Goal: Check status: Check status

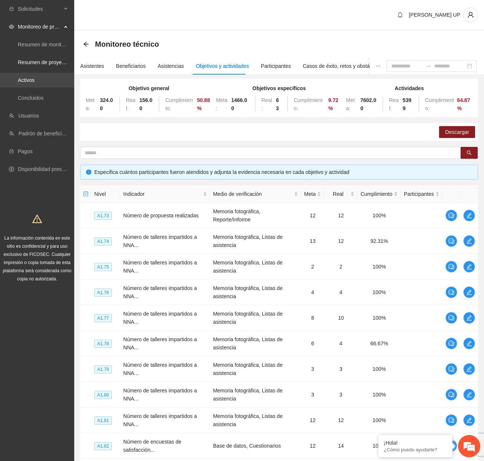
click at [57, 72] on ul "Resumen de monitoreo Resumen de proyectos aprobados Activos Concluidos" at bounding box center [37, 71] width 74 height 71
click at [35, 77] on link "Activos" at bounding box center [26, 80] width 17 height 6
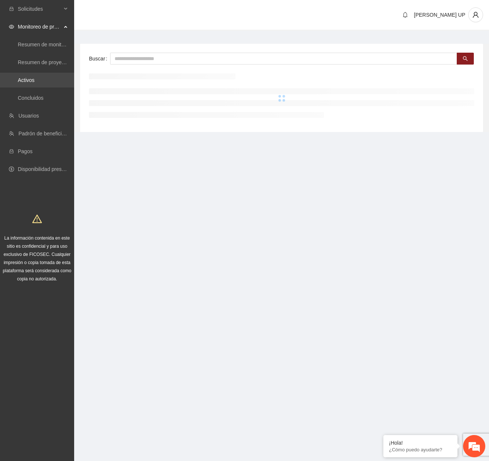
drag, startPoint x: 39, startPoint y: 81, endPoint x: 44, endPoint y: 81, distance: 5.2
click at [35, 81] on link "Activos" at bounding box center [26, 80] width 17 height 6
click at [155, 63] on input "text" at bounding box center [283, 59] width 347 height 12
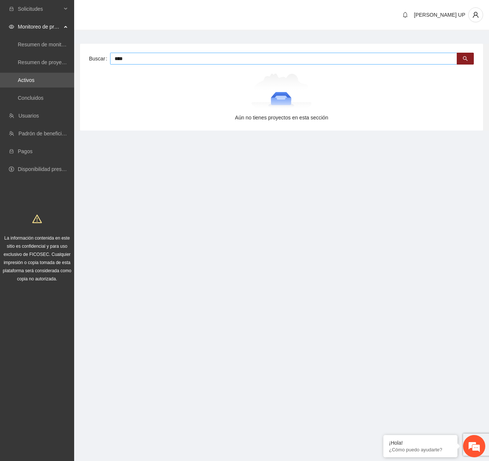
click at [155, 58] on input "****" at bounding box center [283, 59] width 347 height 12
click at [156, 58] on input "****" at bounding box center [283, 59] width 347 height 12
type input "***"
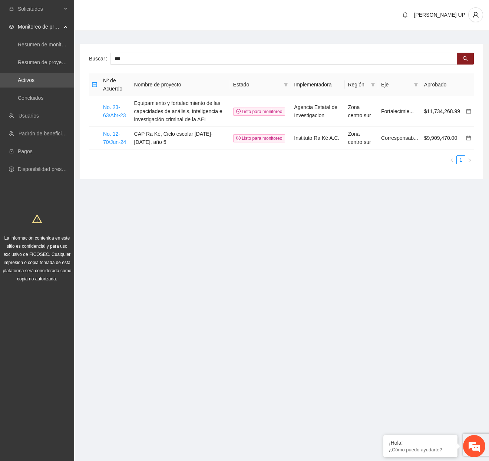
click at [247, 198] on section "[PERSON_NAME] UP Buscar *** Nº de Acuerdo Nombre de proyecto Estado Implementad…" at bounding box center [281, 103] width 415 height 207
click at [110, 144] on link "No. 12-70/Jun-24" at bounding box center [114, 138] width 23 height 14
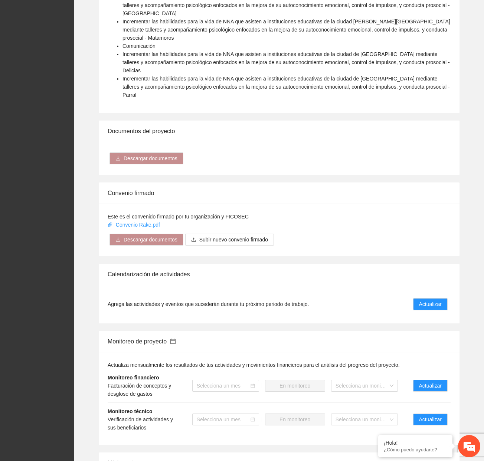
scroll to position [705, 0]
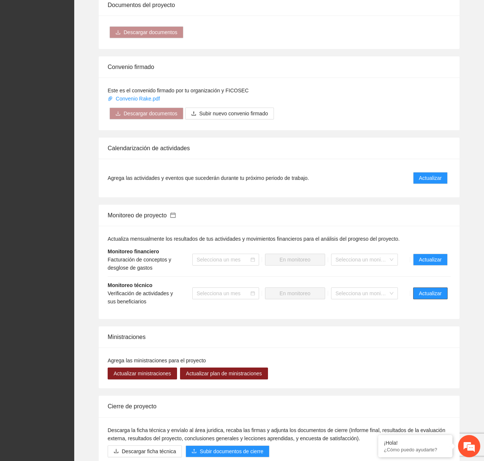
click at [436, 289] on span "Actualizar" at bounding box center [430, 293] width 23 height 8
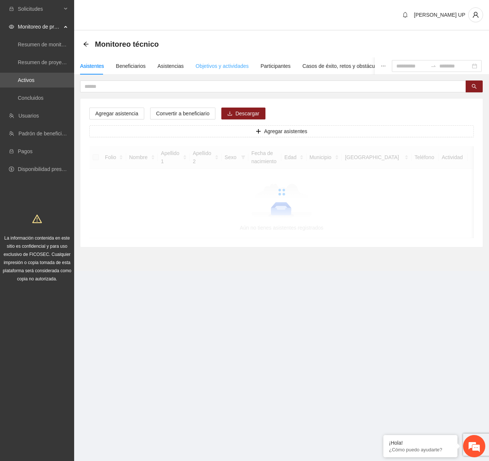
click at [211, 60] on div "Objetivos y actividades" at bounding box center [222, 66] width 53 height 17
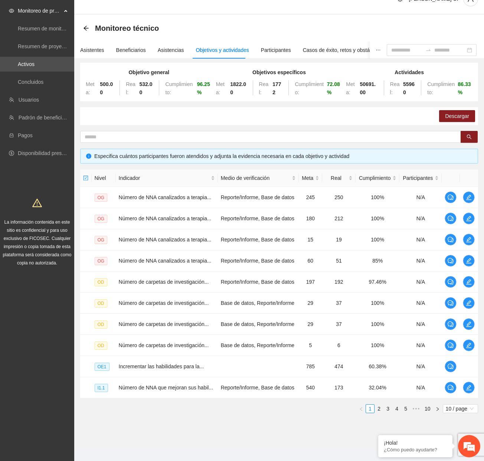
scroll to position [24, 0]
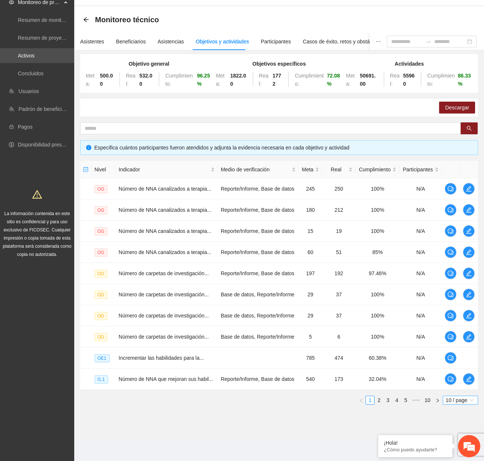
click at [446, 399] on span "10 / page" at bounding box center [460, 400] width 29 height 8
click at [457, 449] on div "100 / page" at bounding box center [460, 449] width 27 height 8
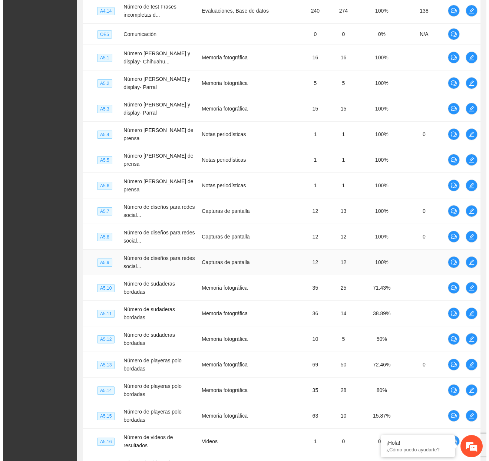
scroll to position [2022, 0]
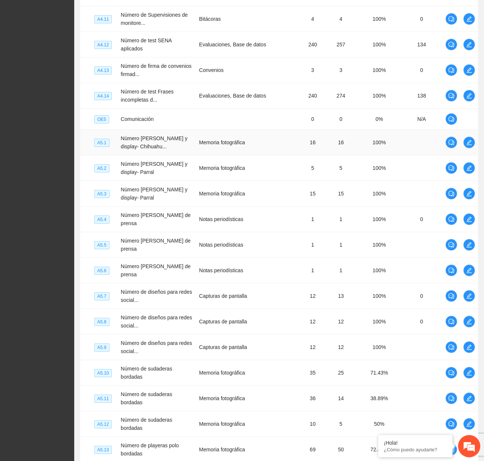
click at [476, 130] on td at bounding box center [469, 143] width 18 height 26
click at [472, 140] on span "edit" at bounding box center [468, 143] width 11 height 6
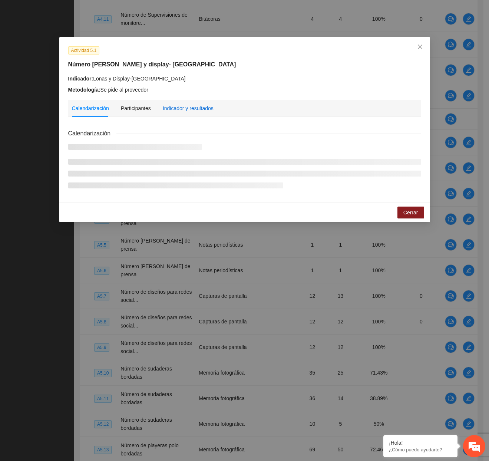
click at [195, 107] on div "Indicador y resultados" at bounding box center [188, 108] width 51 height 8
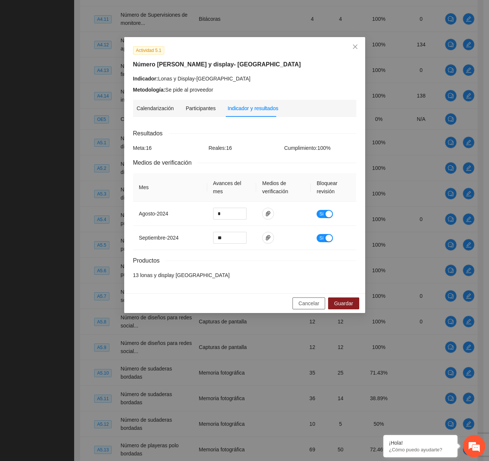
click at [310, 307] on span "Cancelar" at bounding box center [309, 303] width 21 height 8
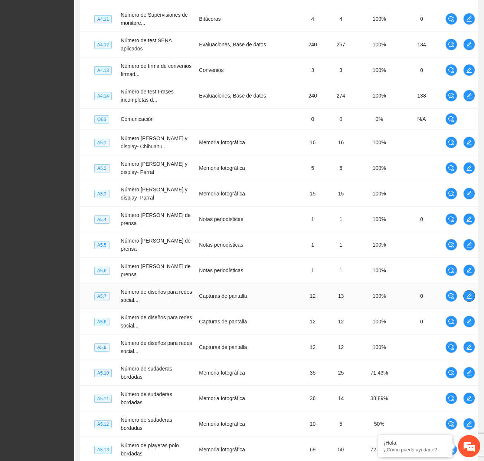
click at [469, 290] on button "button" at bounding box center [469, 296] width 12 height 12
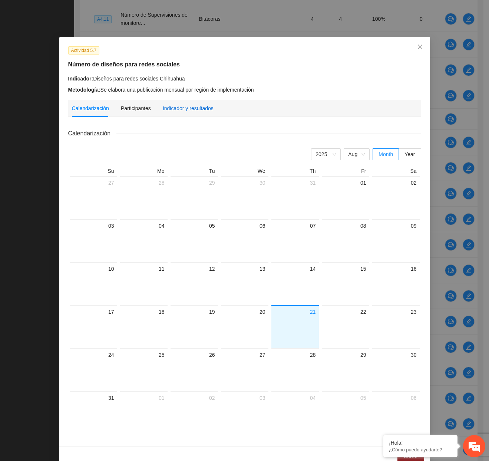
click at [184, 106] on div "Indicador y resultados" at bounding box center [188, 108] width 51 height 8
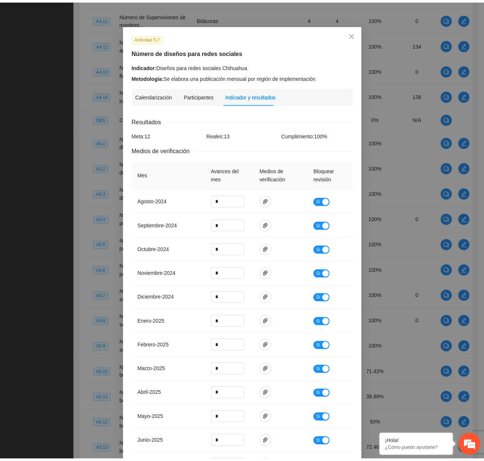
scroll to position [0, 0]
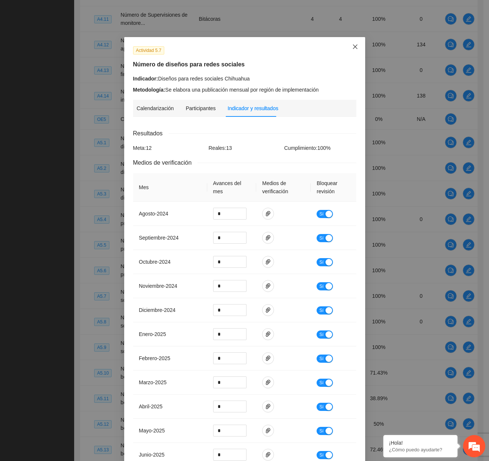
drag, startPoint x: 349, startPoint y: 44, endPoint x: 354, endPoint y: 48, distance: 6.1
click at [349, 44] on span "Close" at bounding box center [355, 47] width 20 height 20
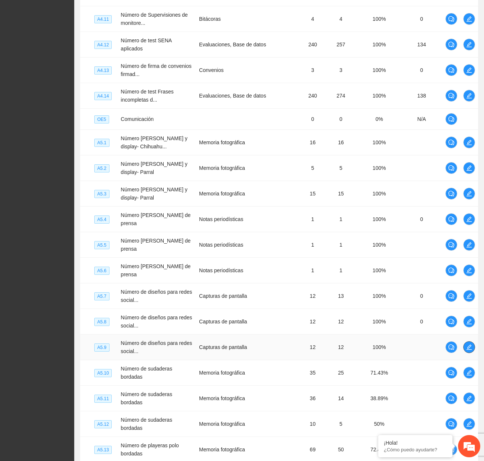
click at [465, 341] on button "button" at bounding box center [469, 347] width 12 height 12
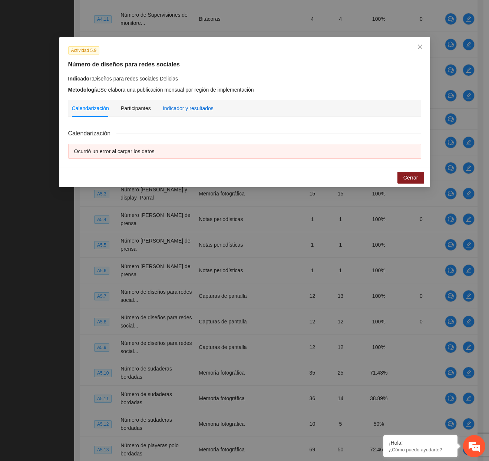
click at [188, 111] on div "Indicador y resultados" at bounding box center [188, 108] width 51 height 8
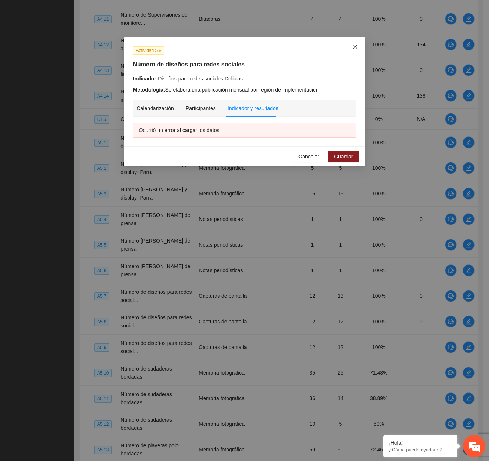
click at [358, 47] on icon "close" at bounding box center [356, 47] width 6 height 6
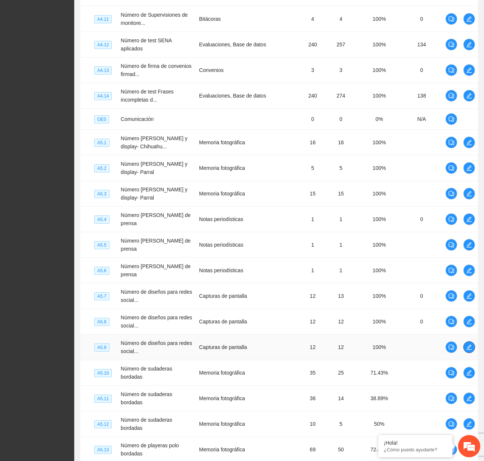
click at [474, 344] on span "edit" at bounding box center [468, 347] width 11 height 6
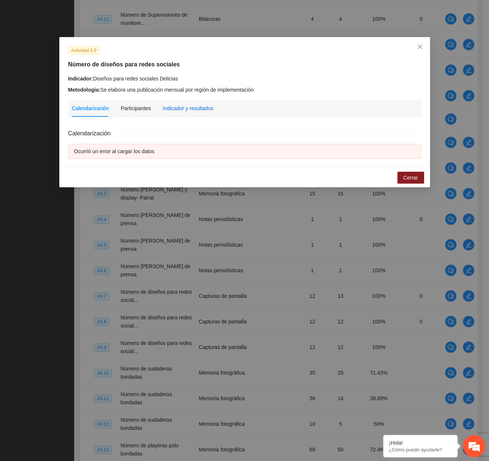
click at [208, 105] on div "Indicador y resultados" at bounding box center [188, 108] width 51 height 8
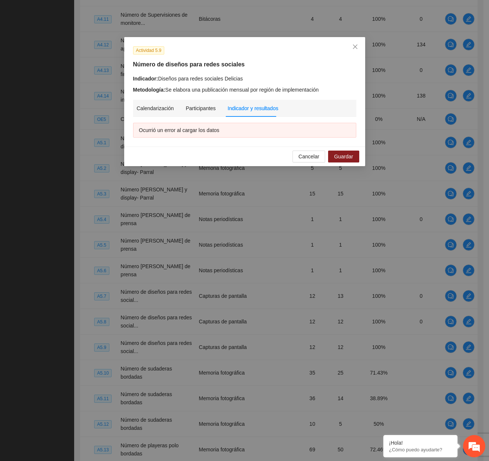
click at [315, 149] on div "Cancelar Guardar" at bounding box center [244, 157] width 241 height 20
click at [315, 153] on span "Cancelar" at bounding box center [309, 157] width 21 height 8
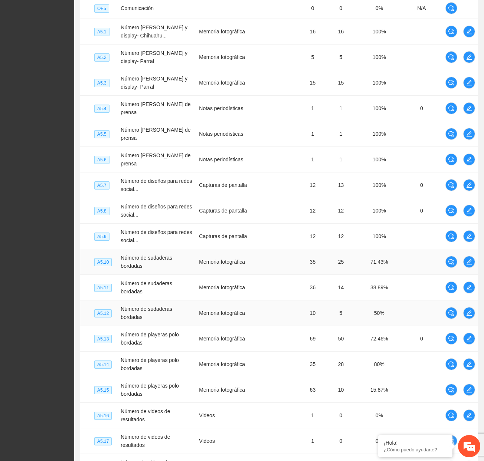
scroll to position [2133, 0]
click at [465, 259] on span "edit" at bounding box center [468, 262] width 11 height 6
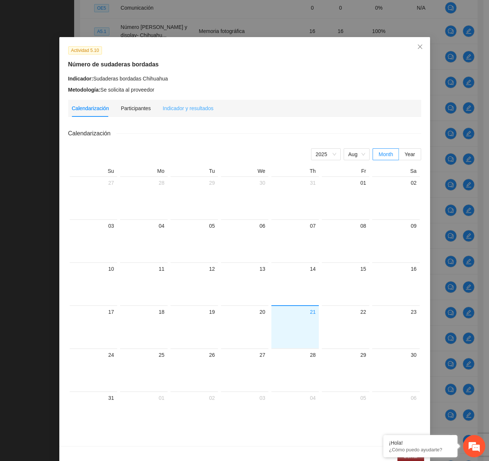
click at [167, 112] on div "Indicador y resultados" at bounding box center [188, 108] width 51 height 17
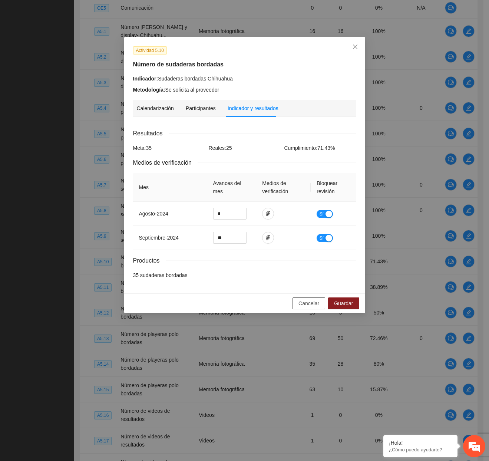
click at [307, 306] on span "Cancelar" at bounding box center [309, 303] width 21 height 8
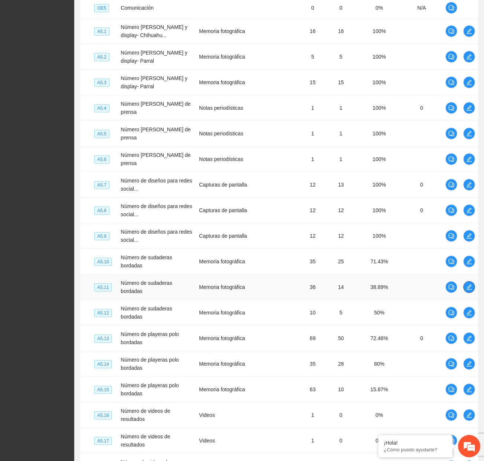
click at [473, 284] on span "edit" at bounding box center [468, 287] width 11 height 6
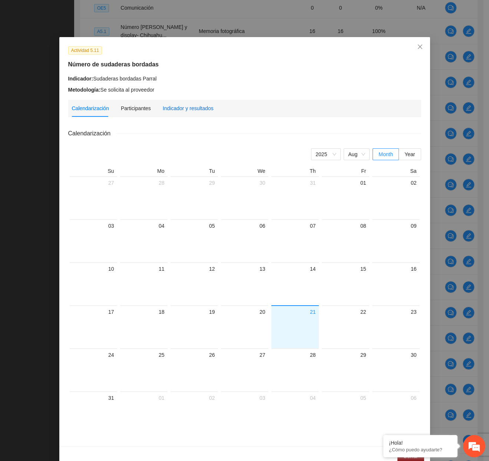
click at [173, 106] on div "Indicador y resultados" at bounding box center [188, 108] width 51 height 8
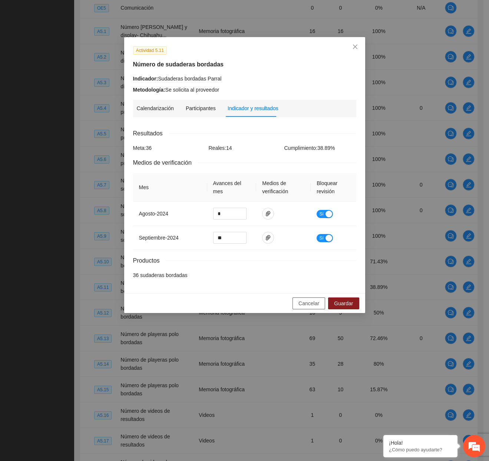
click at [315, 302] on span "Cancelar" at bounding box center [309, 303] width 21 height 8
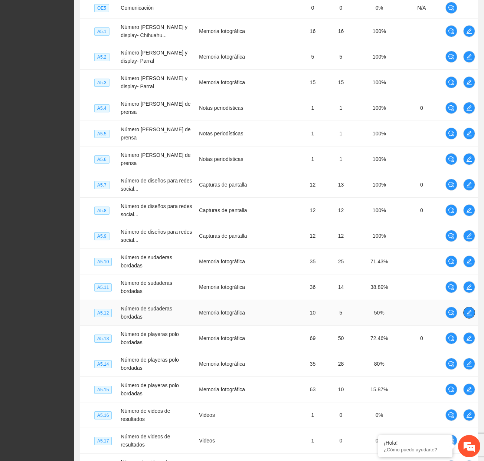
click at [465, 310] on span "edit" at bounding box center [468, 313] width 11 height 6
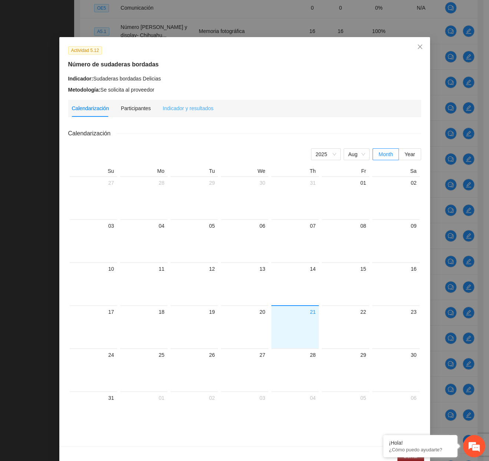
click at [176, 115] on div "Indicador y resultados" at bounding box center [188, 108] width 51 height 17
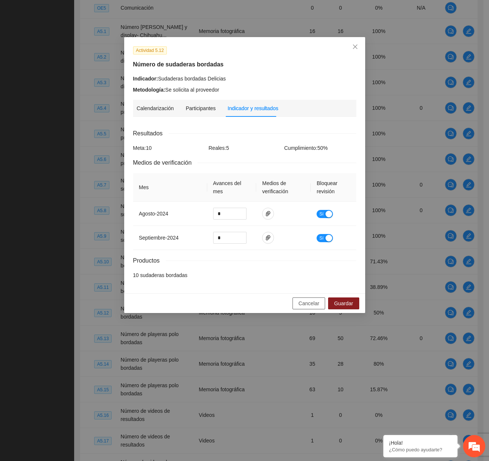
click at [316, 302] on span "Cancelar" at bounding box center [309, 303] width 21 height 8
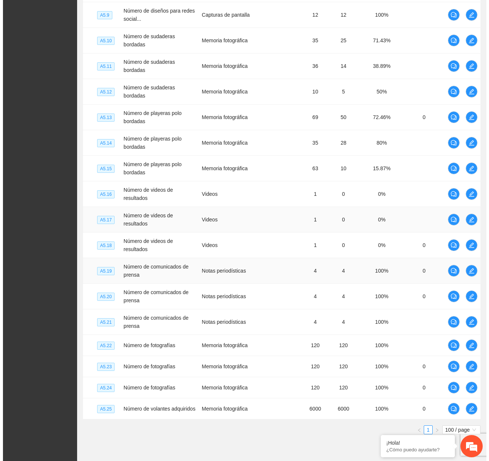
scroll to position [2356, 0]
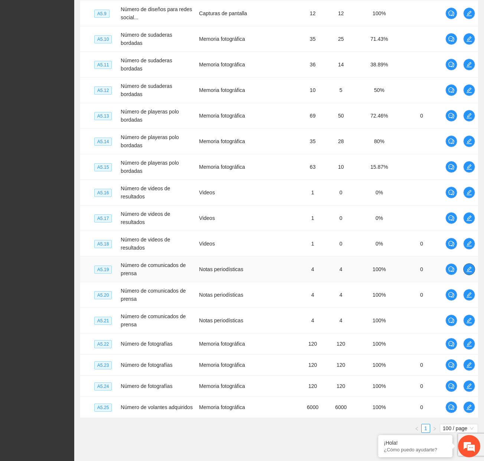
click at [471, 266] on icon "edit" at bounding box center [469, 269] width 6 height 6
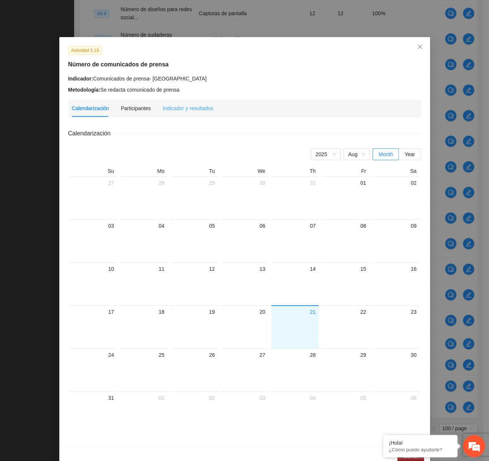
click at [187, 113] on div "Indicador y resultados" at bounding box center [188, 108] width 51 height 17
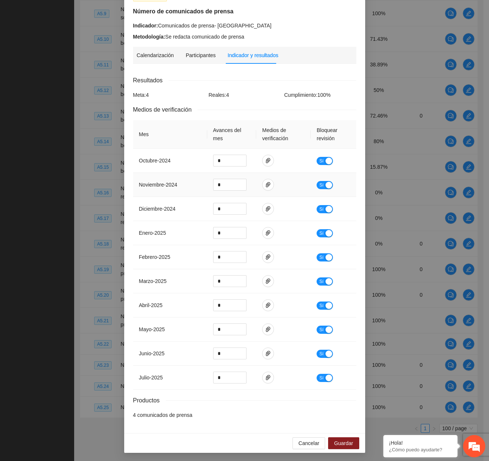
scroll to position [53, 0]
click at [270, 327] on span "paper-clip" at bounding box center [268, 329] width 11 height 6
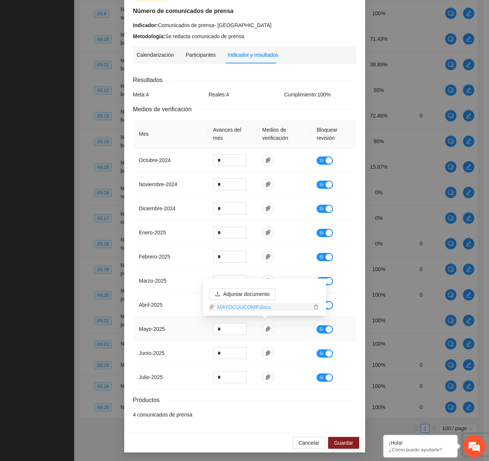
click at [258, 306] on link "MAYOCUUCOMP.docx" at bounding box center [262, 307] width 97 height 8
click at [265, 378] on icon "paper-clip" at bounding box center [268, 377] width 6 height 6
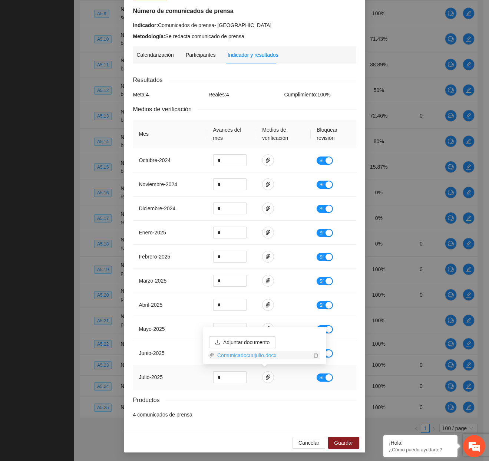
click at [253, 358] on link "Comunicadocuujulio.docx" at bounding box center [262, 355] width 97 height 8
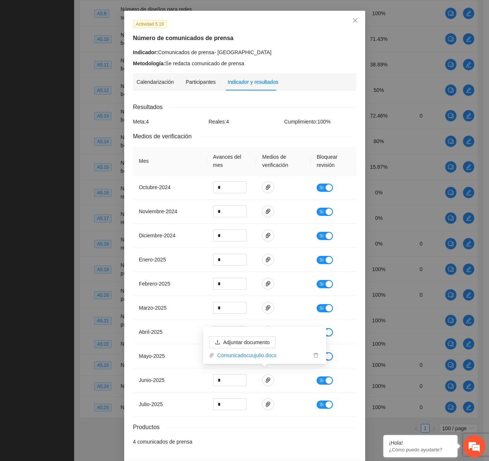
scroll to position [0, 0]
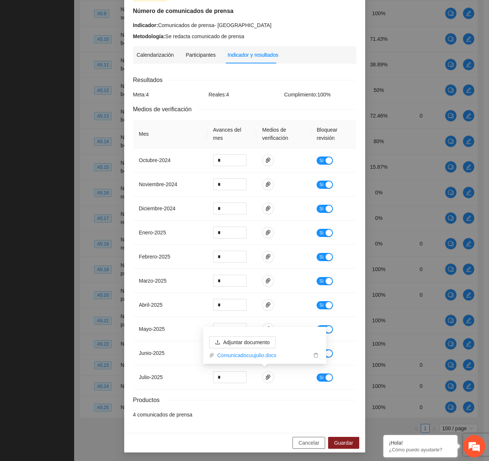
click at [303, 440] on span "Cancelar" at bounding box center [309, 443] width 21 height 8
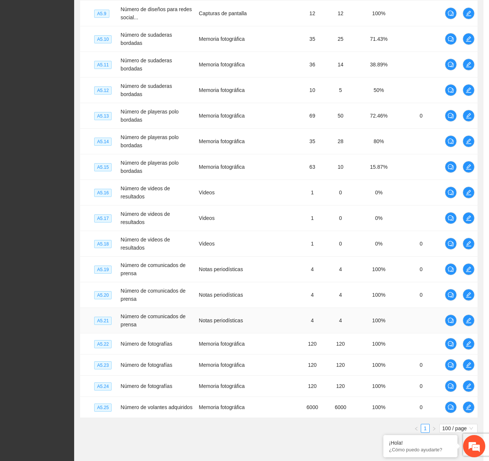
scroll to position [16, 0]
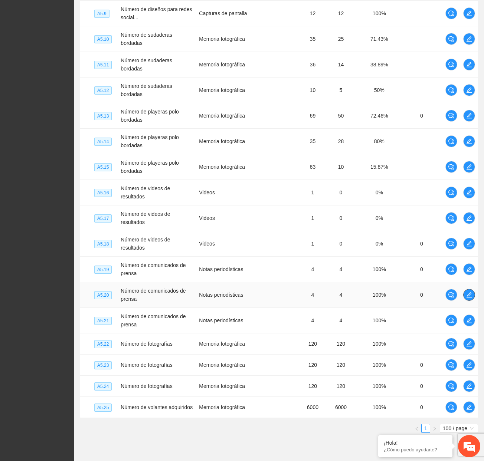
click at [467, 292] on icon "edit" at bounding box center [469, 295] width 6 height 6
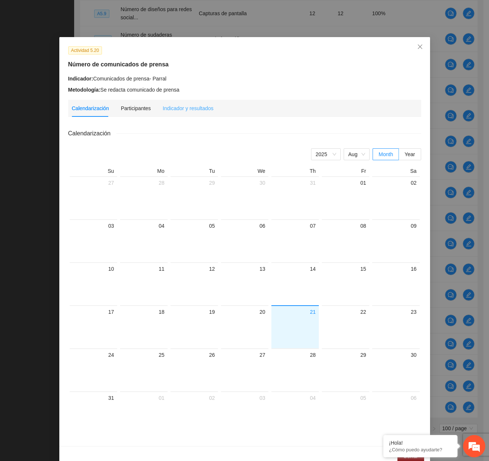
click at [165, 115] on div "Indicador y resultados" at bounding box center [188, 108] width 51 height 17
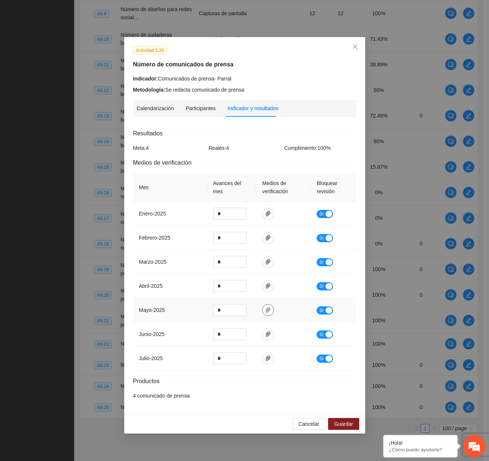
click at [267, 308] on icon "paper-clip" at bounding box center [268, 310] width 4 height 5
click at [248, 289] on link "MAYOPRLCOMP.docx" at bounding box center [265, 288] width 97 height 8
click at [268, 358] on icon "paper-clip" at bounding box center [268, 358] width 6 height 6
click at [251, 335] on link "JULIOCDPPRL.docx" at bounding box center [265, 336] width 97 height 8
click at [312, 422] on span "Cancelar" at bounding box center [309, 424] width 21 height 8
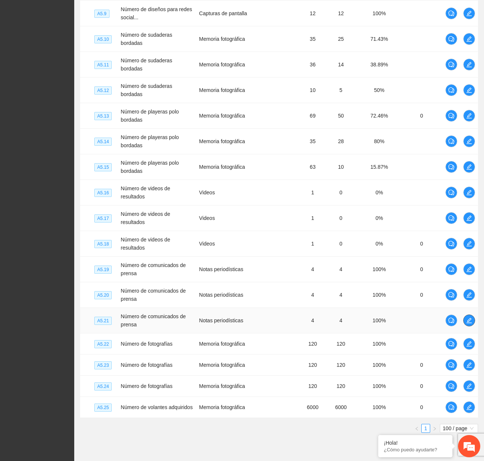
click at [468, 318] on icon "edit" at bounding box center [469, 321] width 6 height 6
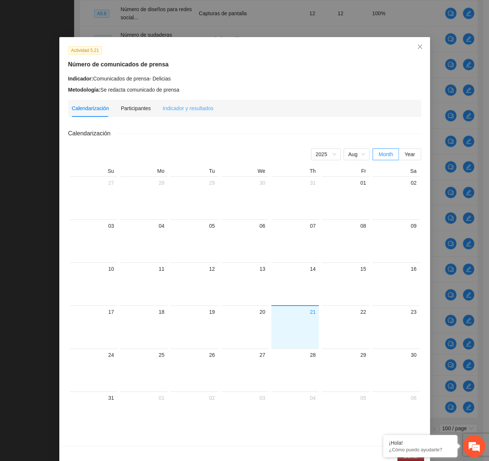
click at [189, 104] on div "Indicador y resultados" at bounding box center [188, 108] width 51 height 17
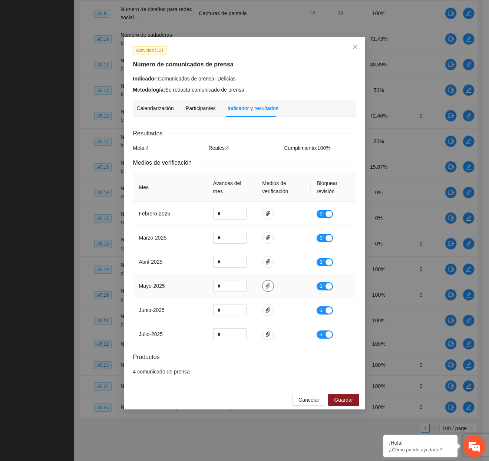
click at [268, 286] on icon "paper-clip" at bounding box center [268, 286] width 6 height 6
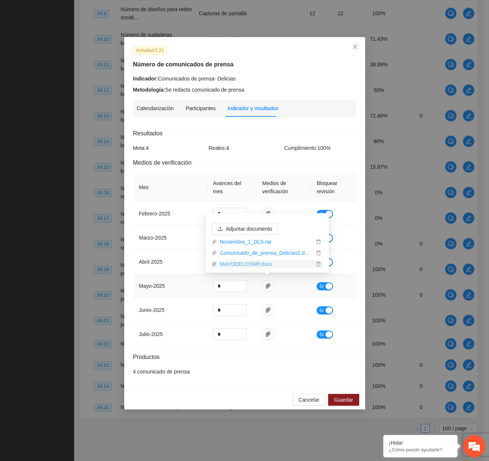
click at [255, 264] on link "MAYODELCOMP.docx" at bounding box center [265, 264] width 97 height 8
click at [252, 252] on link "Comunicado_de_prensa_Delicias2.docx" at bounding box center [265, 253] width 97 height 8
click at [250, 241] on link "Noviembre_1_DLS.rar" at bounding box center [265, 242] width 97 height 8
click at [270, 335] on icon "paper-clip" at bounding box center [268, 334] width 6 height 6
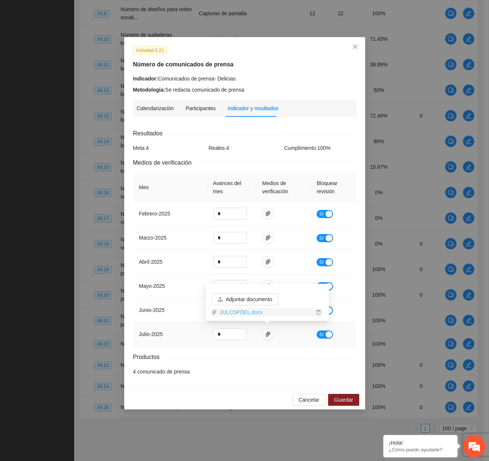
click at [244, 314] on link "JULCDPDEL.docx" at bounding box center [265, 312] width 97 height 8
click at [258, 340] on td at bounding box center [283, 334] width 55 height 24
type input "*"
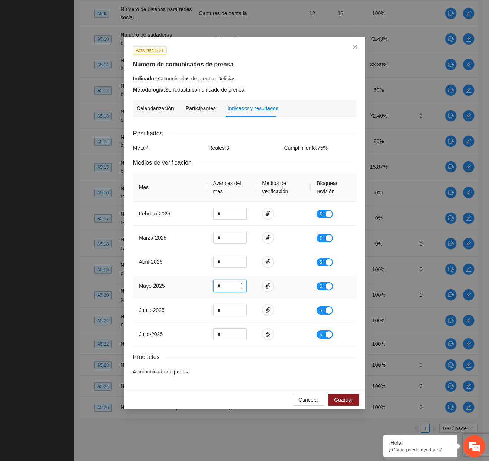
click at [243, 288] on icon "down" at bounding box center [242, 288] width 3 height 3
click at [330, 396] on button "Guardar" at bounding box center [343, 400] width 31 height 12
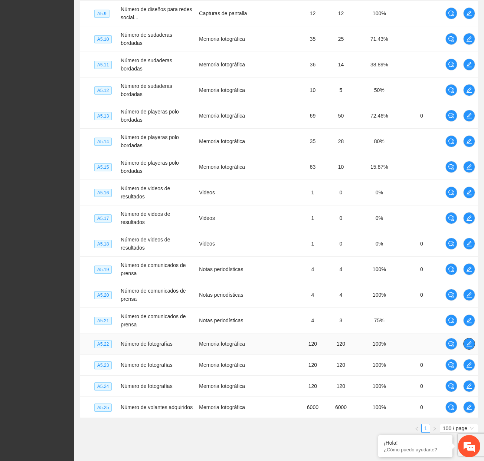
click at [466, 341] on icon "edit" at bounding box center [469, 344] width 6 height 6
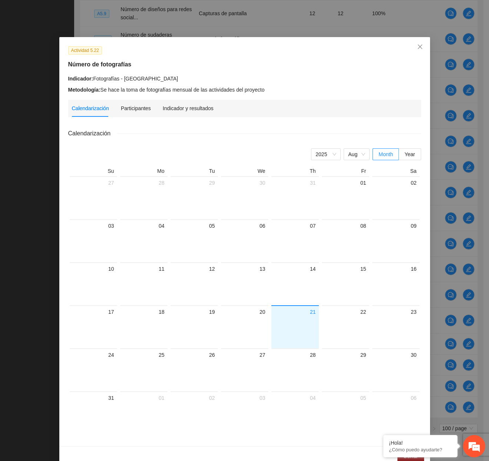
click at [178, 101] on div "Indicador y resultados" at bounding box center [188, 108] width 51 height 17
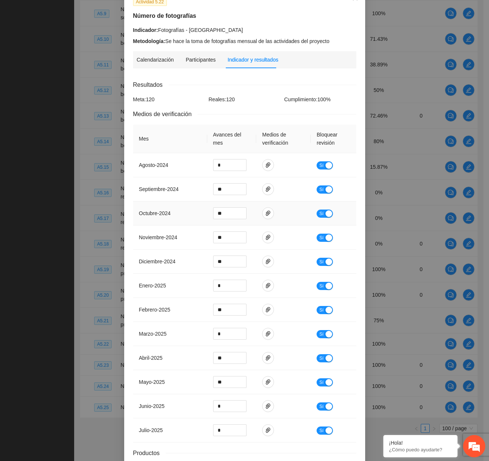
scroll to position [102, 0]
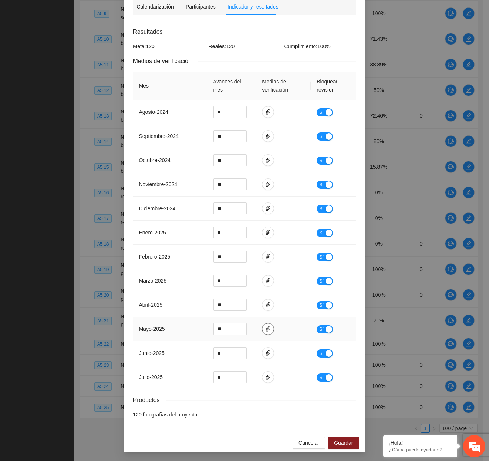
click at [266, 329] on icon "paper-clip" at bounding box center [268, 329] width 4 height 5
click at [249, 307] on link "MAYOEFCUU.zip" at bounding box center [262, 307] width 97 height 8
click at [265, 350] on icon "paper-clip" at bounding box center [268, 353] width 6 height 6
click at [245, 330] on link "JUNIOEFCUU.zip" at bounding box center [262, 331] width 97 height 8
click at [271, 380] on span "paper-clip" at bounding box center [268, 377] width 11 height 6
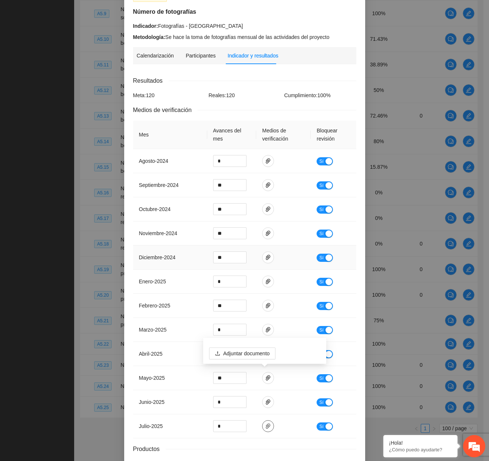
scroll to position [0, 0]
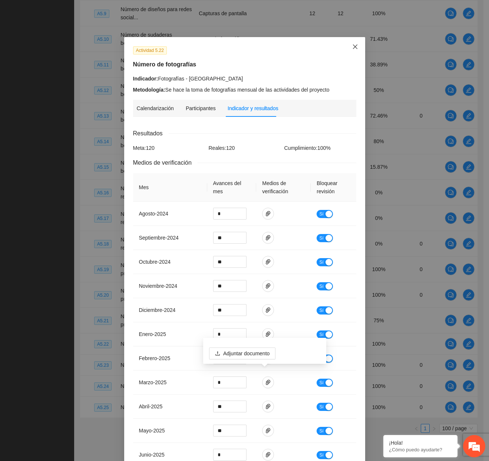
click at [350, 50] on span "Close" at bounding box center [355, 47] width 20 height 20
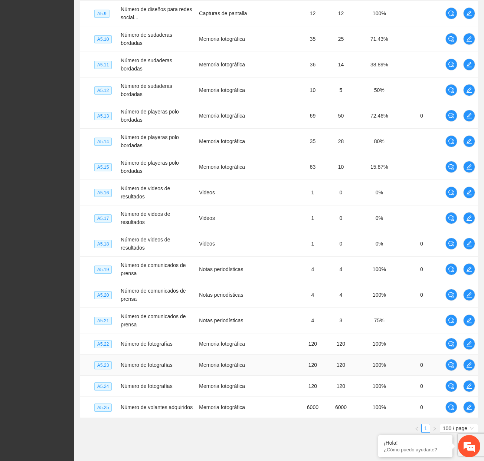
click at [403, 355] on td "0" at bounding box center [422, 365] width 42 height 21
click at [465, 362] on span "edit" at bounding box center [468, 365] width 11 height 6
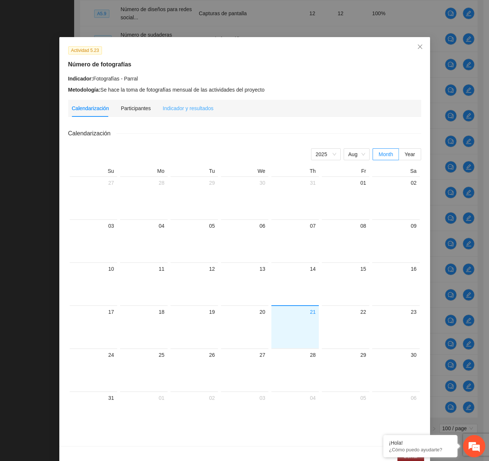
click at [177, 112] on div "Indicador y resultados" at bounding box center [188, 108] width 51 height 17
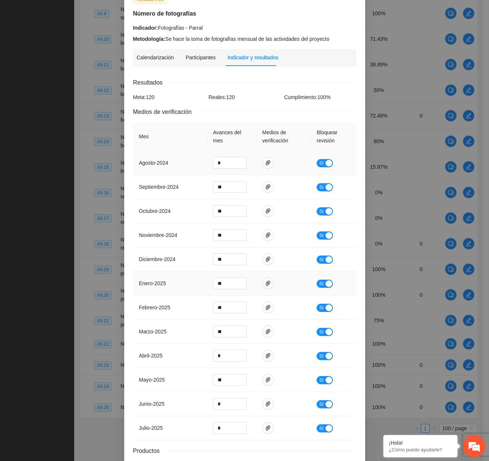
scroll to position [102, 0]
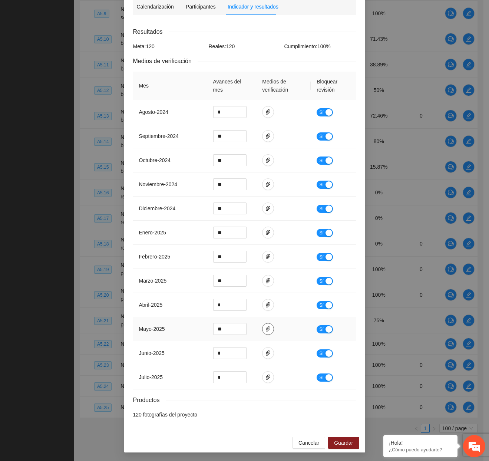
click at [264, 323] on button "button" at bounding box center [268, 329] width 12 height 12
click at [245, 307] on link "MAYOEFPRL.zip" at bounding box center [262, 307] width 97 height 8
click at [265, 355] on icon "paper-clip" at bounding box center [268, 353] width 6 height 6
click at [225, 330] on link "JUNIOEFPRL.jpg" at bounding box center [262, 331] width 97 height 8
click at [269, 352] on span "paper-clip" at bounding box center [268, 353] width 11 height 6
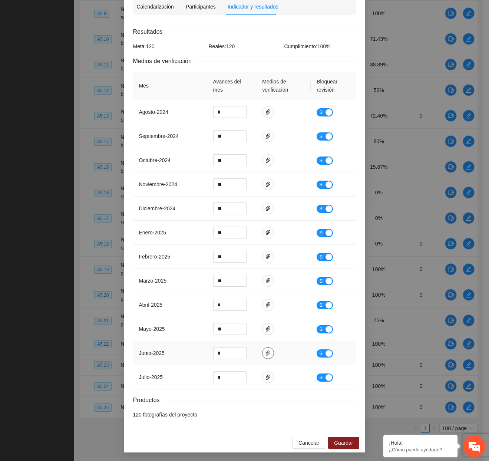
click at [269, 352] on span "paper-clip" at bounding box center [268, 353] width 11 height 6
click at [243, 332] on link "JUNIOEFPRL.jpg" at bounding box center [262, 331] width 97 height 8
click at [229, 328] on link "JUNIOEFPRL.jpg" at bounding box center [262, 331] width 97 height 8
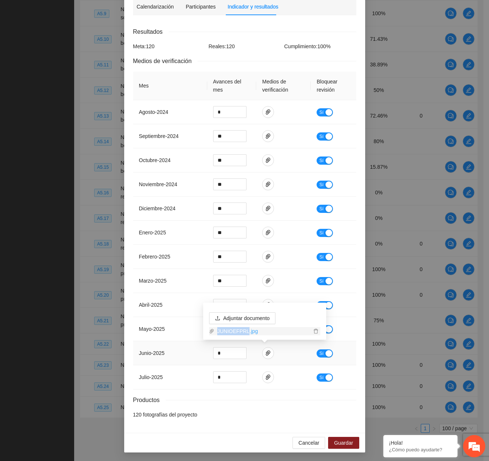
click at [229, 328] on link "JUNIOEFPRL.jpg" at bounding box center [262, 331] width 97 height 8
drag, startPoint x: 315, startPoint y: 442, endPoint x: 320, endPoint y: 428, distance: 15.0
click at [315, 442] on span "Cancelar" at bounding box center [309, 443] width 21 height 8
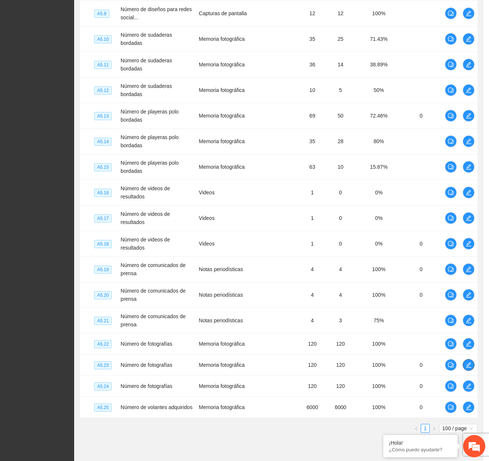
scroll to position [0, 0]
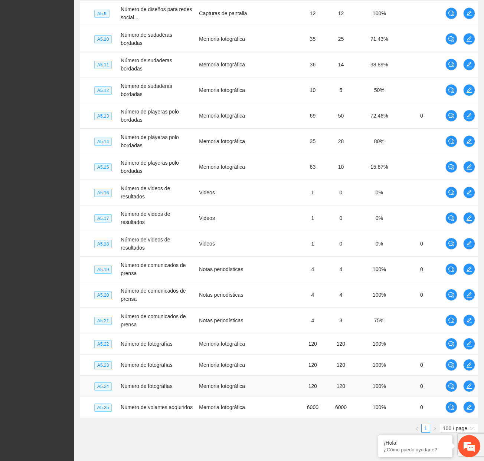
click at [270, 376] on td "Memoria fotográfica" at bounding box center [248, 386] width 105 height 21
click at [467, 383] on icon "edit" at bounding box center [469, 386] width 6 height 6
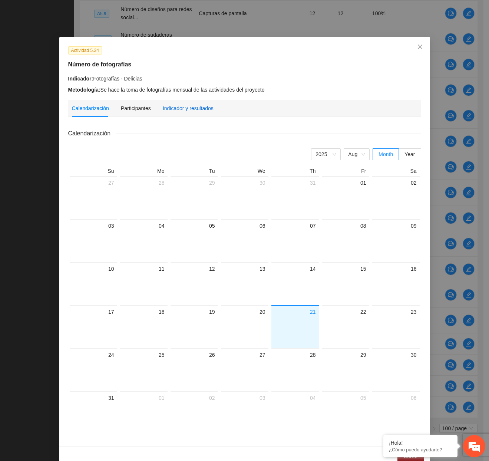
click at [172, 110] on div "Indicador y resultados" at bounding box center [188, 108] width 51 height 8
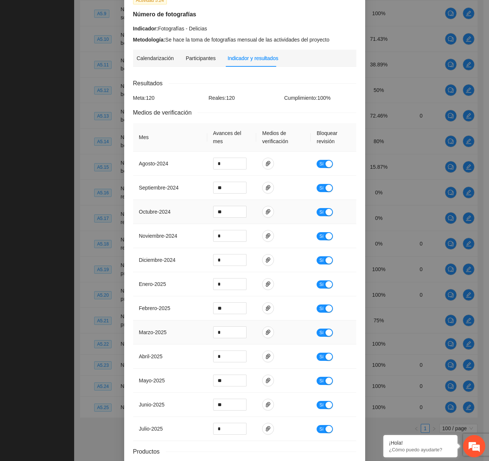
scroll to position [102, 0]
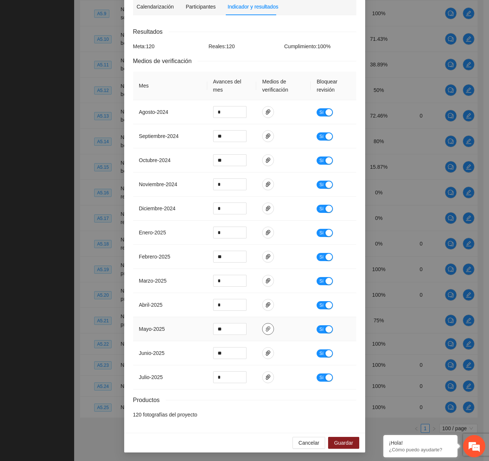
click at [265, 325] on button "button" at bounding box center [268, 329] width 12 height 12
click at [241, 307] on link "MAYOEFDEL.zip" at bounding box center [262, 307] width 97 height 8
click at [267, 354] on icon "paper-clip" at bounding box center [268, 353] width 6 height 6
click at [242, 334] on link "JUNIOEFDLS.zip" at bounding box center [262, 331] width 97 height 8
drag, startPoint x: 228, startPoint y: 353, endPoint x: 220, endPoint y: 353, distance: 7.8
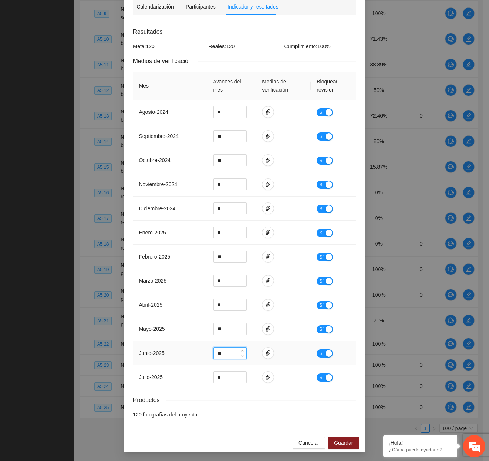
click at [220, 353] on input "**" at bounding box center [230, 353] width 33 height 11
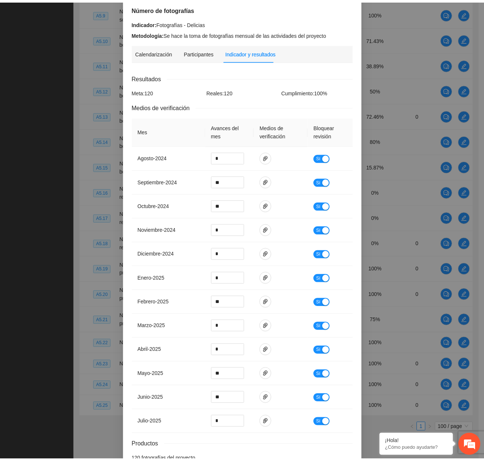
scroll to position [0, 0]
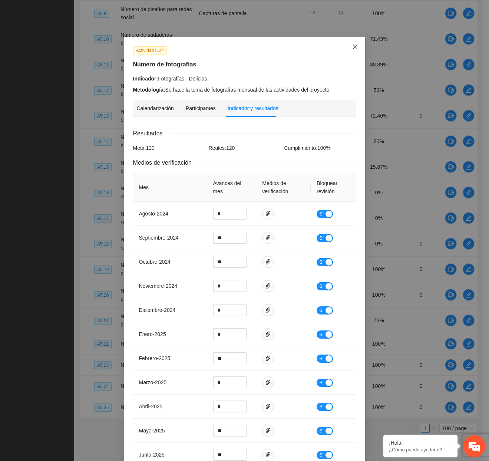
click at [354, 49] on icon "close" at bounding box center [355, 47] width 4 height 4
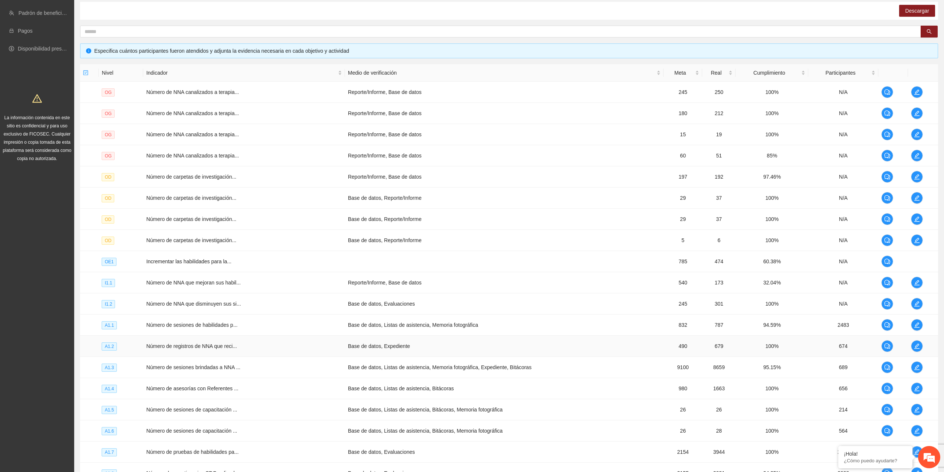
scroll to position [24, 0]
